Goal: Navigation & Orientation: Find specific page/section

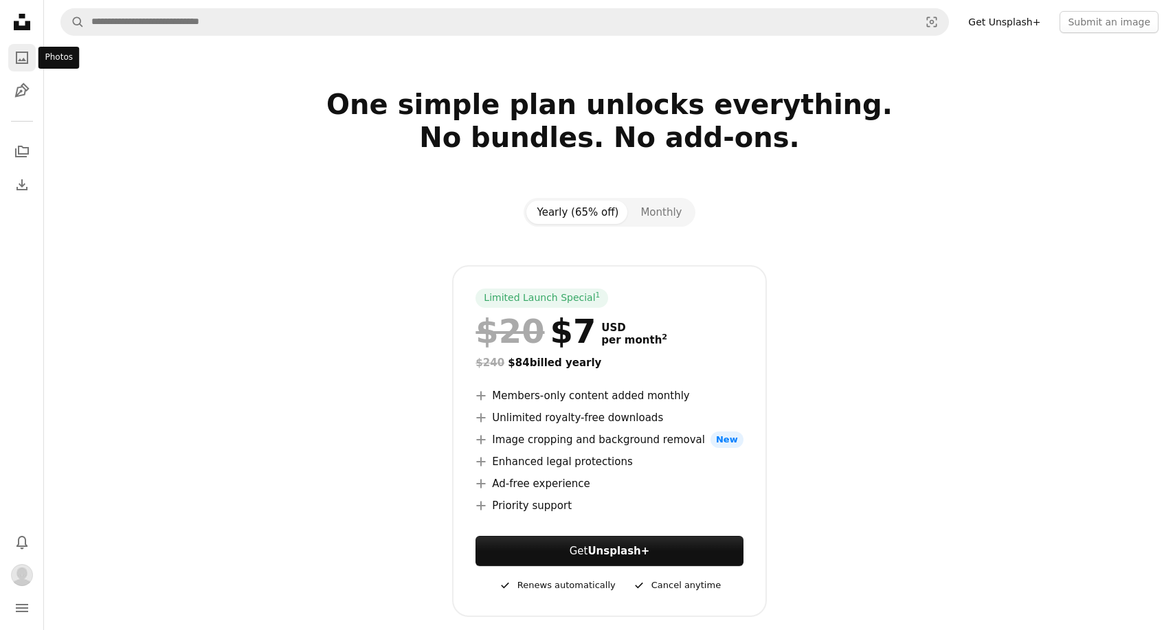
click at [19, 54] on icon "A photo" at bounding box center [22, 57] width 16 height 16
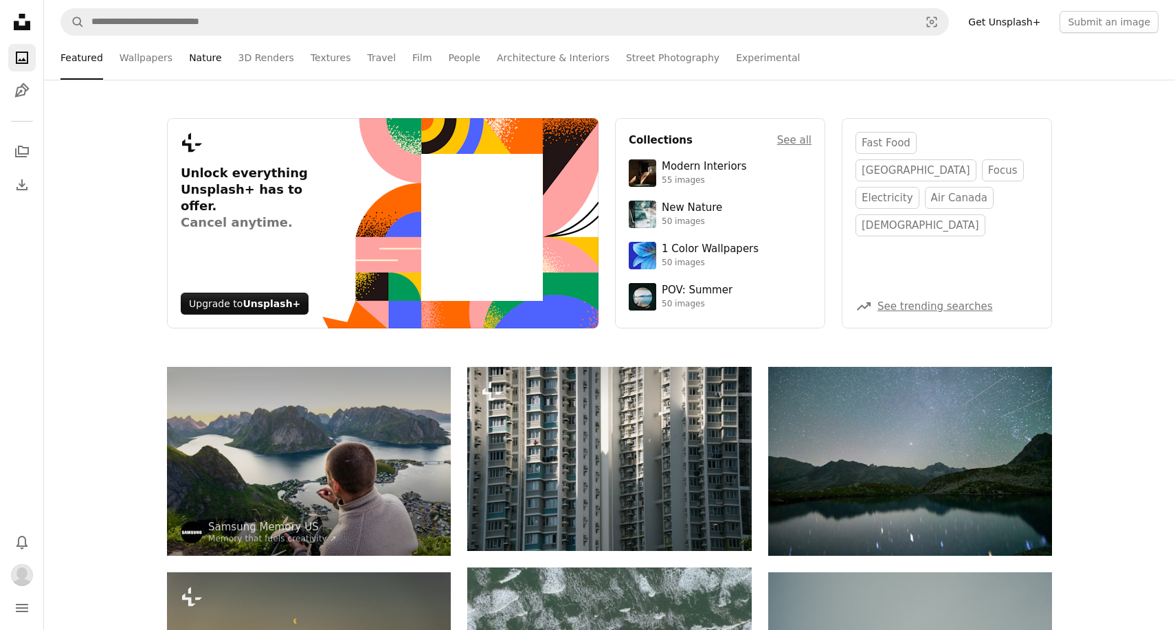
click at [199, 52] on link "Nature" at bounding box center [205, 58] width 32 height 44
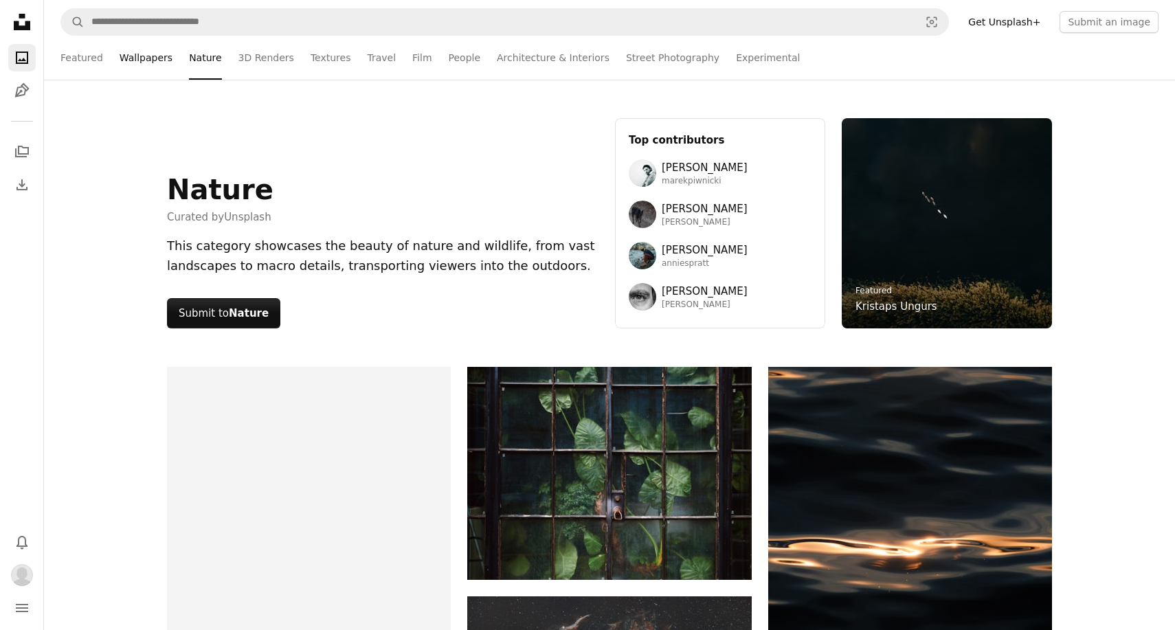
click at [157, 52] on link "Wallpapers" at bounding box center [146, 58] width 53 height 44
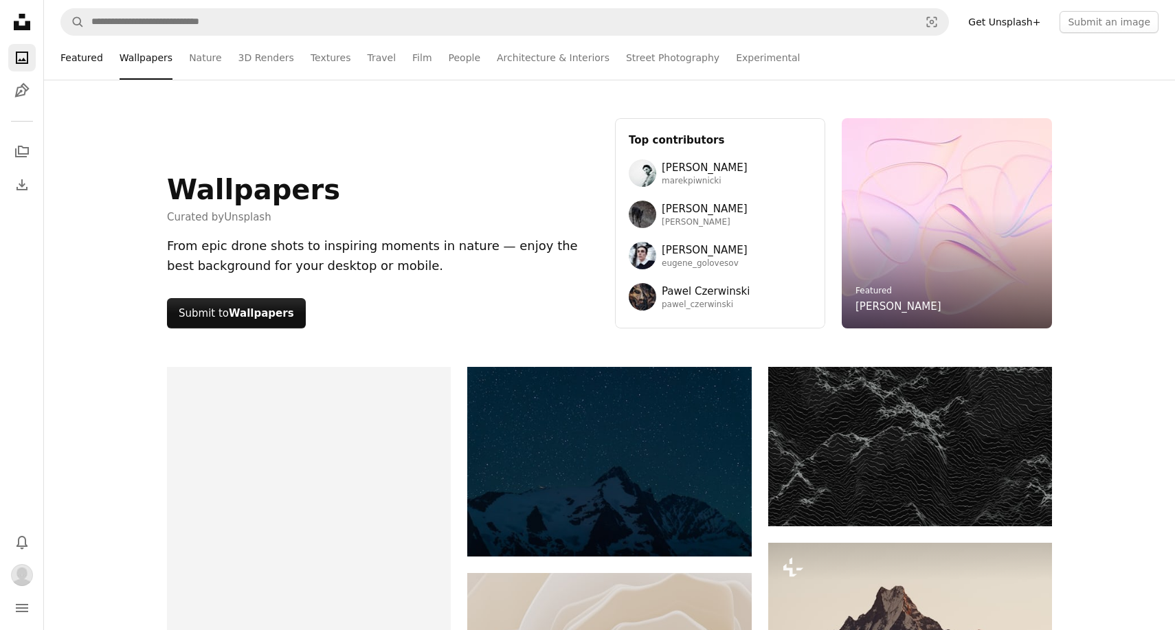
click at [90, 54] on link "Featured" at bounding box center [81, 58] width 43 height 44
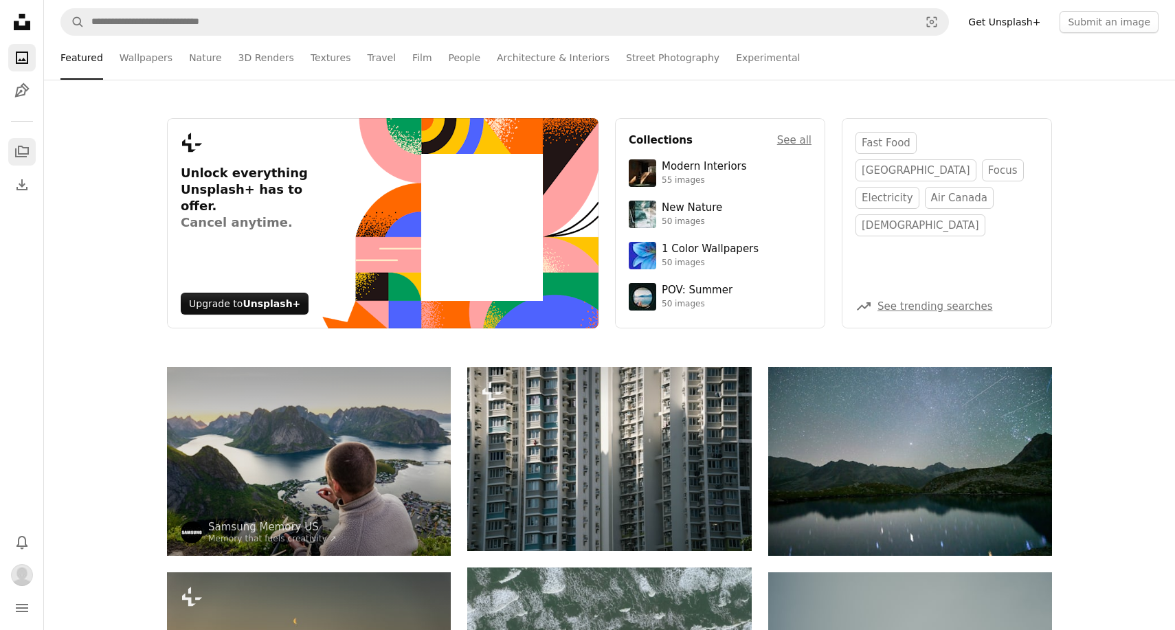
click at [23, 151] on icon "A stack of folders" at bounding box center [22, 152] width 16 height 16
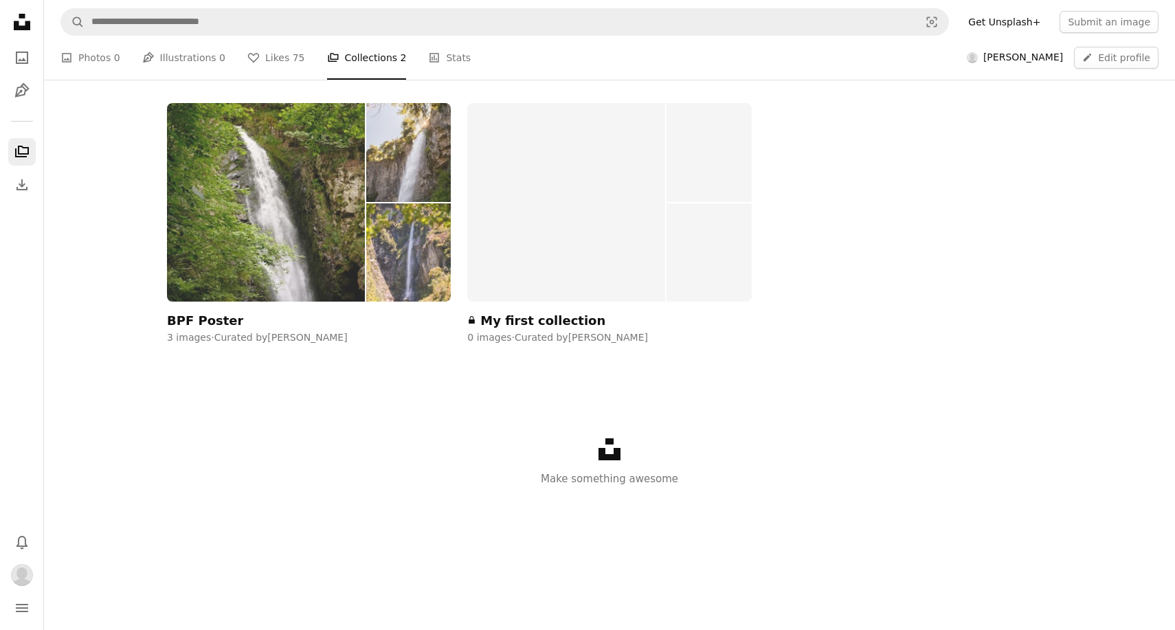
click at [225, 235] on img at bounding box center [266, 202] width 198 height 199
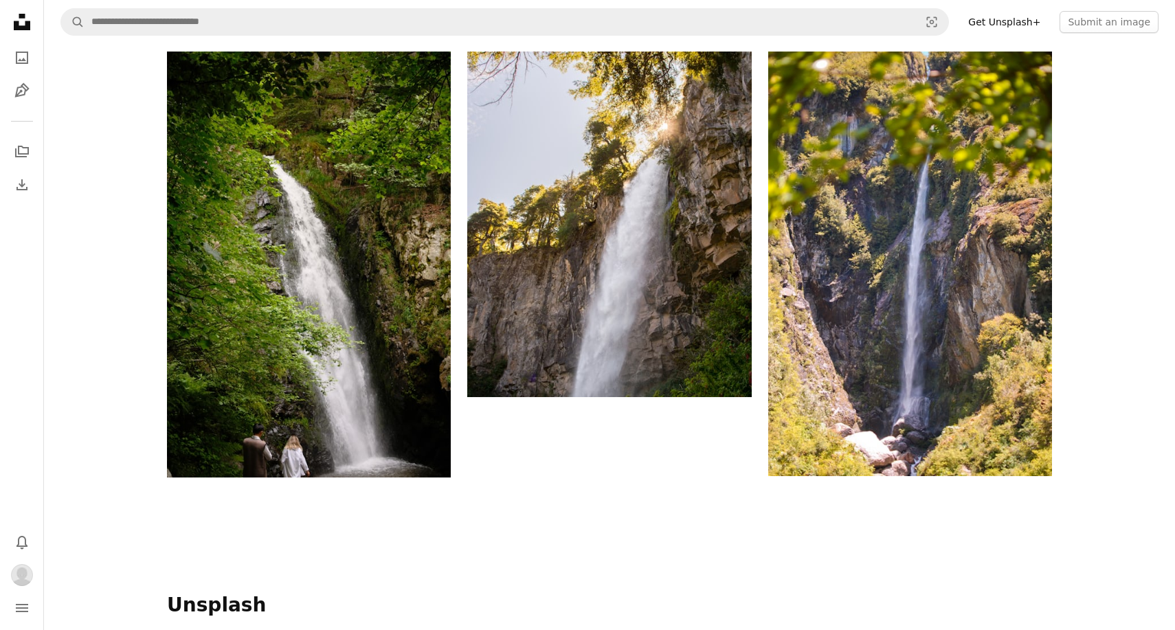
scroll to position [177, 0]
